Goal: Transaction & Acquisition: Purchase product/service

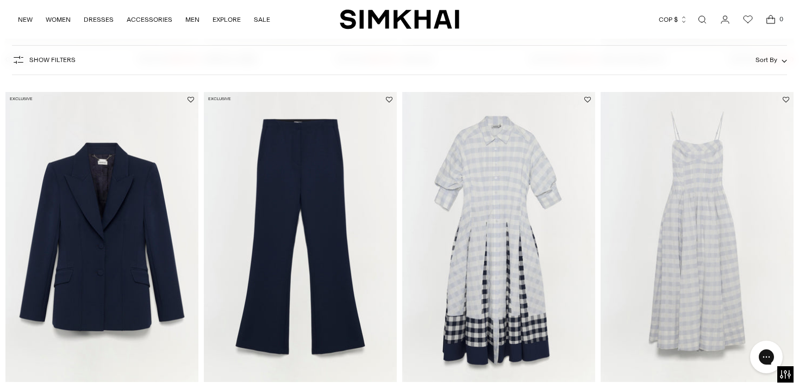
scroll to position [442, 0]
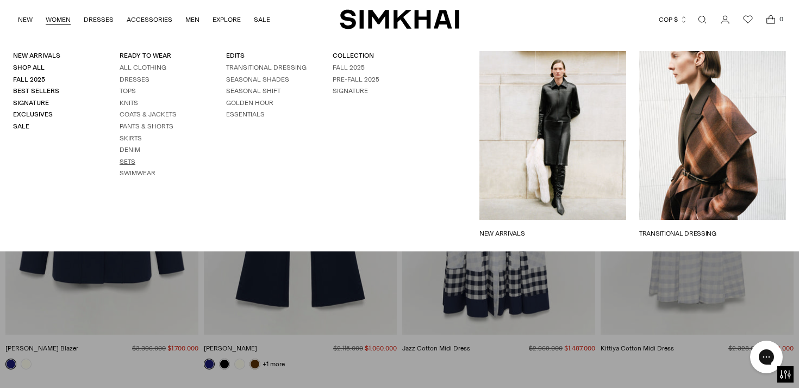
click at [126, 163] on link "Sets" at bounding box center [128, 162] width 16 height 8
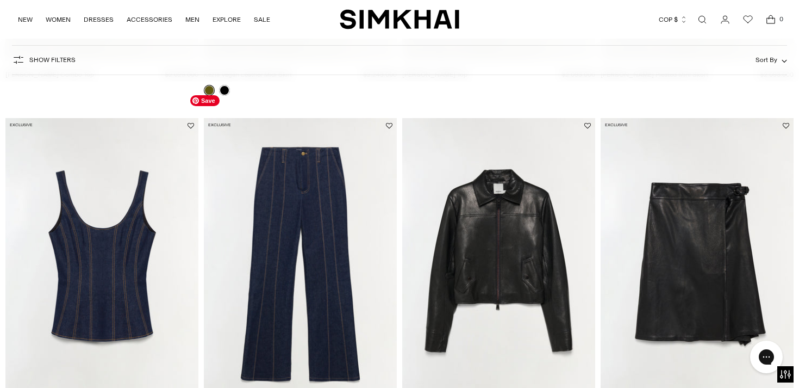
scroll to position [1408, 0]
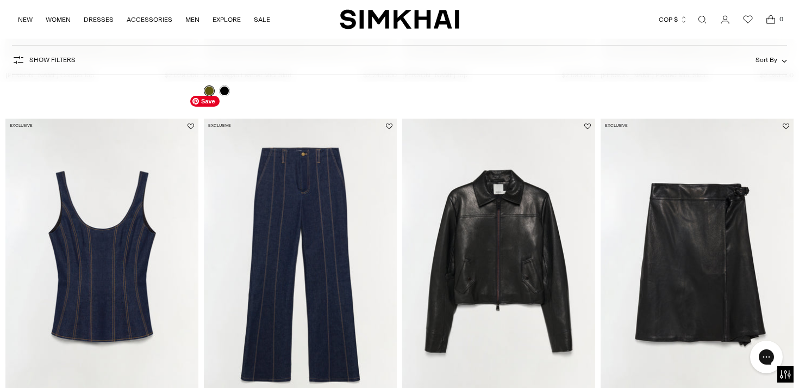
click at [0, 0] on img "Ansel Denim Trouser" at bounding box center [0, 0] width 0 height 0
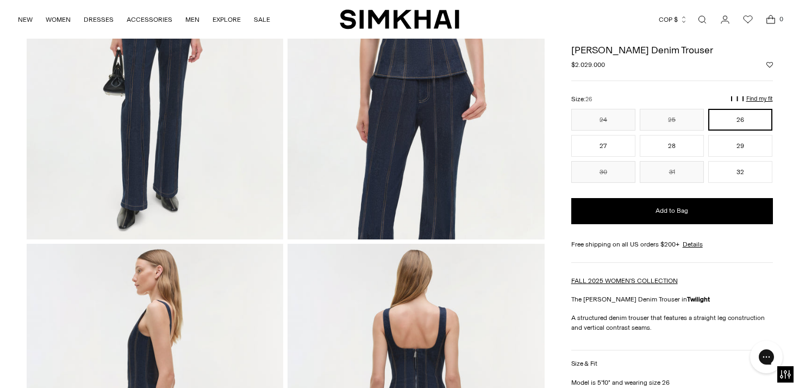
scroll to position [45, 0]
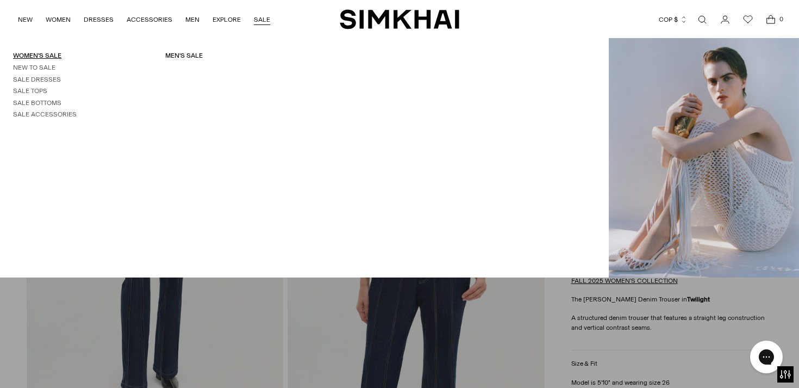
click at [47, 55] on link "Women's Sale" at bounding box center [37, 56] width 48 height 8
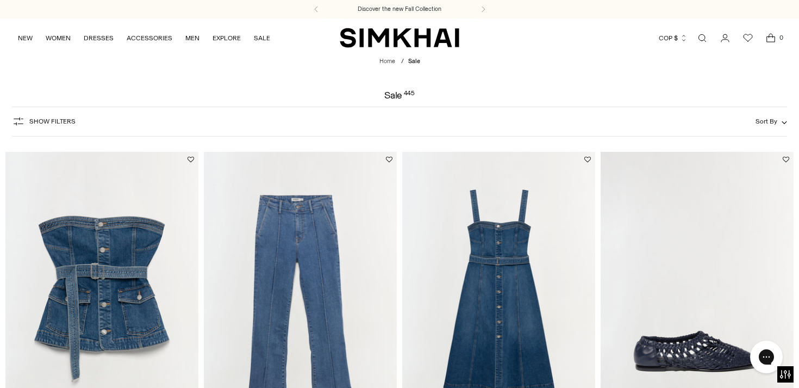
click at [768, 119] on span "Sort By" at bounding box center [766, 121] width 22 height 8
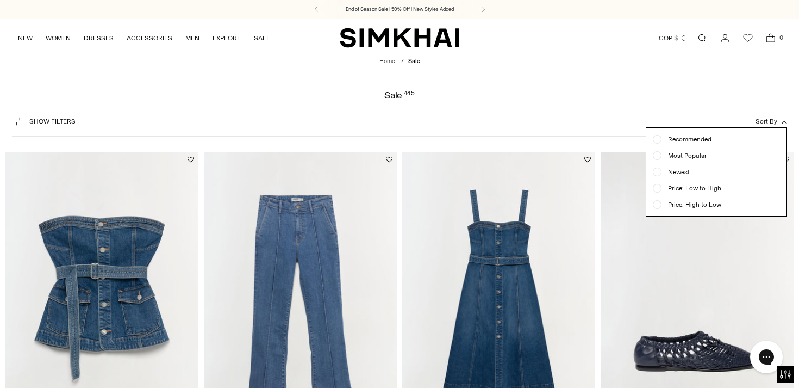
click at [672, 188] on span "Price: Low to High" at bounding box center [691, 188] width 60 height 10
